Goal: Book appointment/travel/reservation

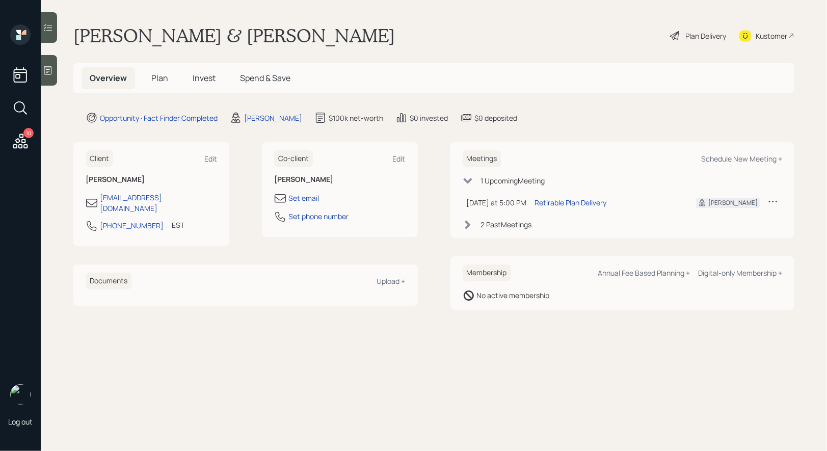
click at [156, 78] on span "Plan" at bounding box center [159, 77] width 17 height 11
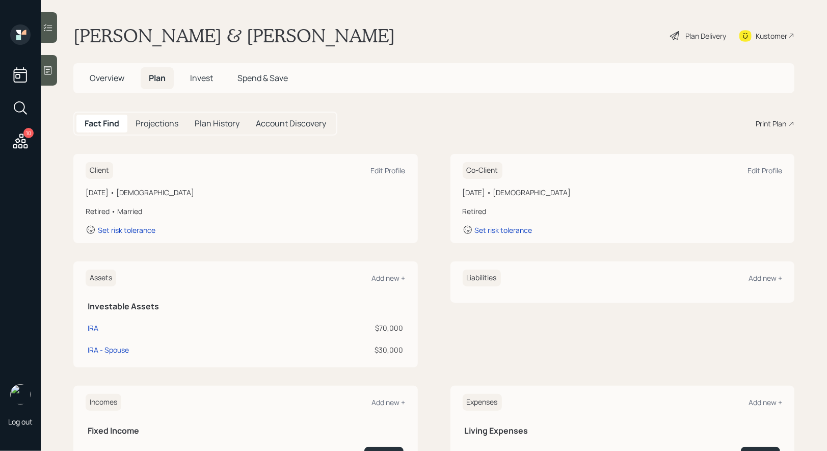
click at [700, 34] on div "Plan Delivery" at bounding box center [705, 36] width 41 height 11
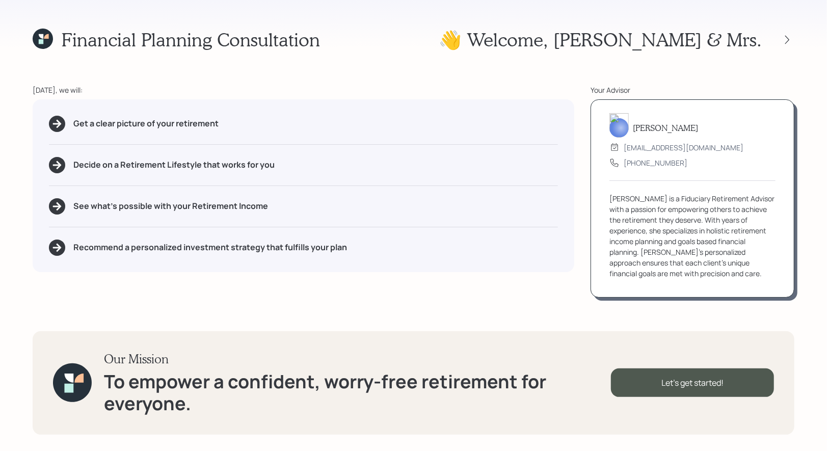
click at [44, 43] on icon at bounding box center [43, 39] width 20 height 20
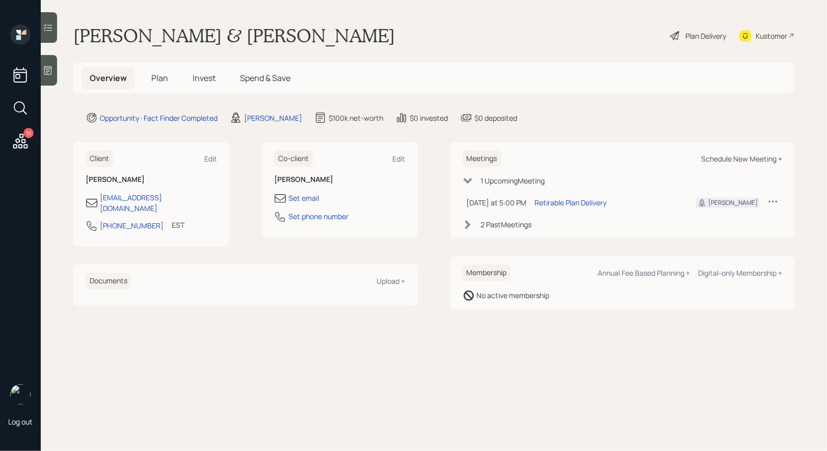
click at [721, 157] on div "Schedule New Meeting +" at bounding box center [741, 159] width 81 height 10
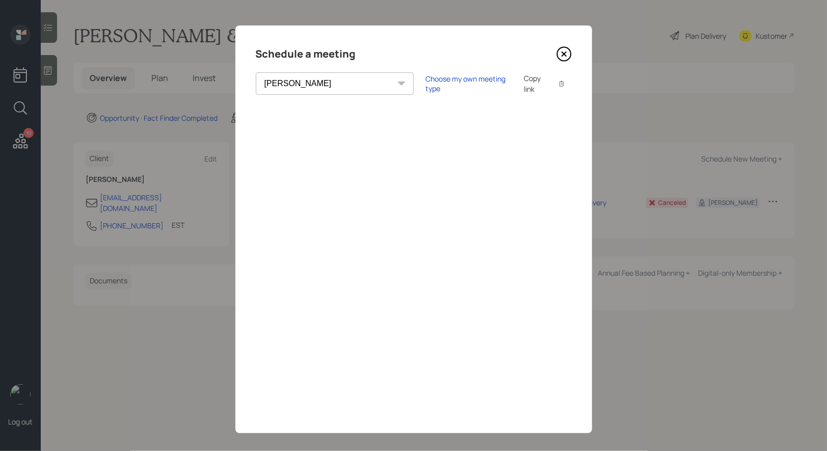
click at [315, 80] on select "[PERSON_NAME] [PERSON_NAME] [PERSON_NAME] [PERSON_NAME] [PERSON_NAME] [PERSON_N…" at bounding box center [335, 83] width 158 height 22
select select "round-[PERSON_NAME]"
click at [256, 72] on select "[PERSON_NAME] [PERSON_NAME] [PERSON_NAME] [PERSON_NAME] [PERSON_NAME] [PERSON_N…" at bounding box center [335, 83] width 158 height 22
click at [426, 85] on div "Choose my own meeting type" at bounding box center [469, 83] width 86 height 19
click at [565, 50] on icon at bounding box center [563, 53] width 15 height 15
